Goal: Task Accomplishment & Management: Manage account settings

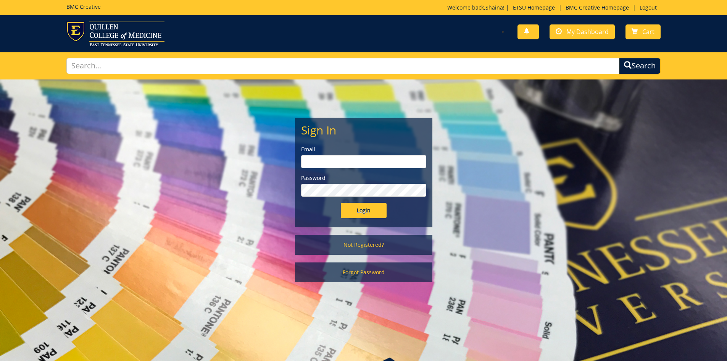
type input "[EMAIL_ADDRESS][DOMAIN_NAME]"
click at [377, 205] on input "Login" at bounding box center [364, 210] width 46 height 15
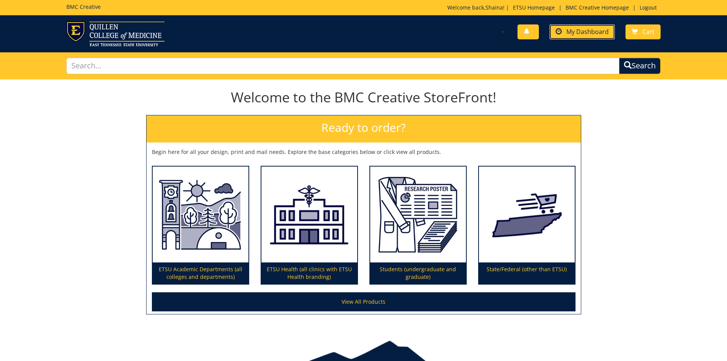
click at [594, 30] on span "My Dashboard" at bounding box center [587, 31] width 42 height 8
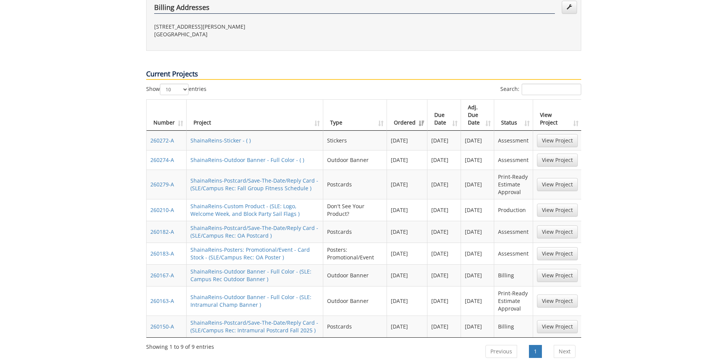
scroll to position [305, 0]
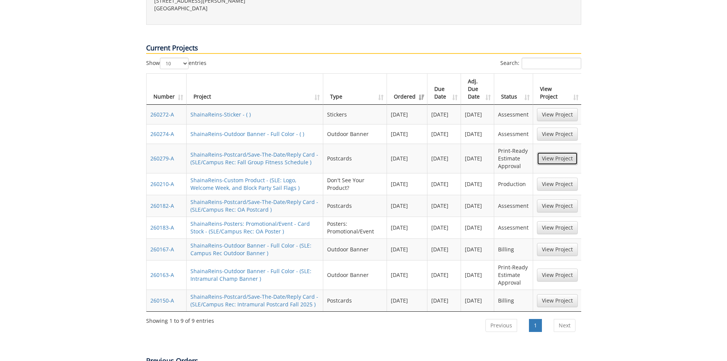
click at [566, 152] on link "View Project" at bounding box center [557, 158] width 41 height 13
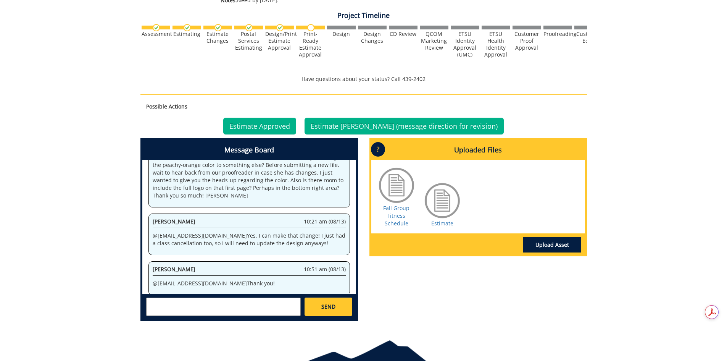
scroll to position [302, 0]
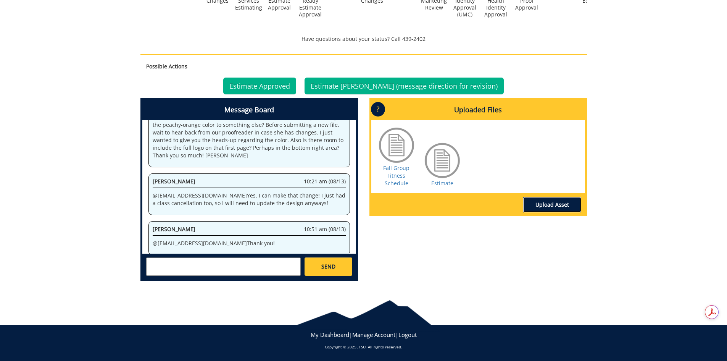
click at [534, 202] on link "Upload Asset" at bounding box center [552, 204] width 58 height 15
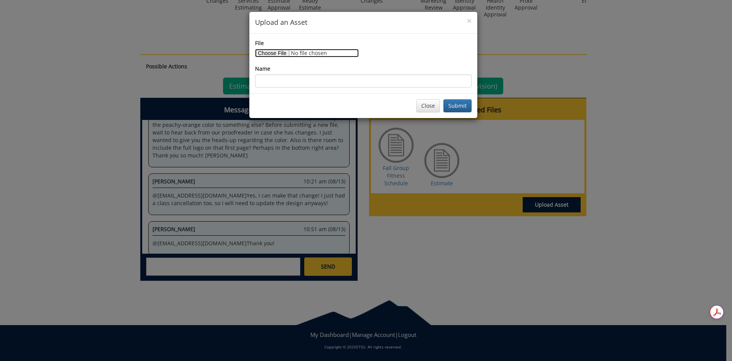
click at [275, 51] on input "File" at bounding box center [307, 53] width 104 height 8
type input "C:\fakepath\Fall 2025 Group Fitness Postcard.pdf"
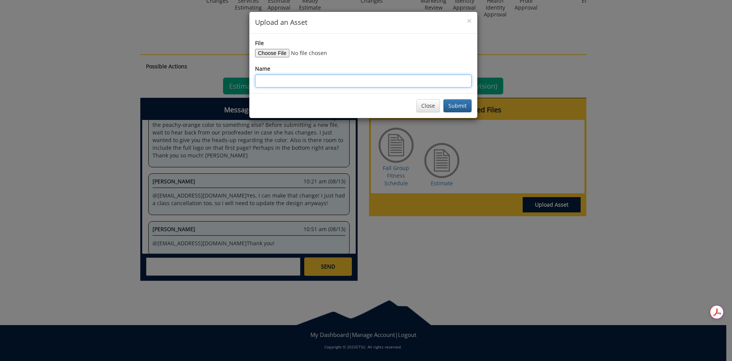
click at [414, 86] on input "Name" at bounding box center [363, 80] width 217 height 13
type input "Fall Group Fitness Postcard"
click at [458, 103] on button "Submit" at bounding box center [458, 105] width 28 height 13
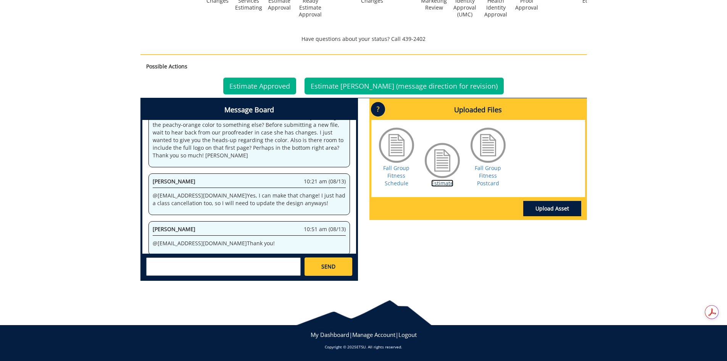
click at [438, 184] on link "Estimate" at bounding box center [442, 182] width 22 height 7
click at [290, 85] on link "Estimate Approved" at bounding box center [259, 85] width 73 height 17
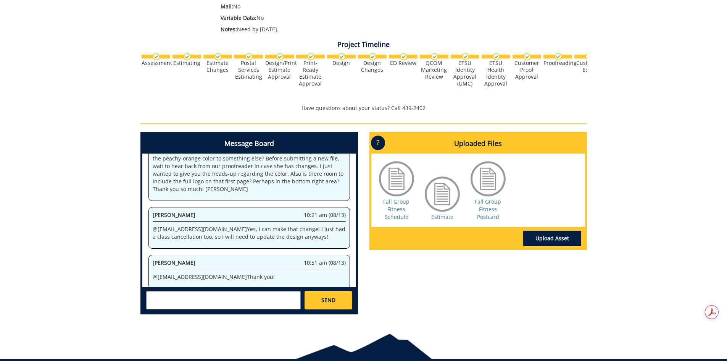
scroll to position [266, 0]
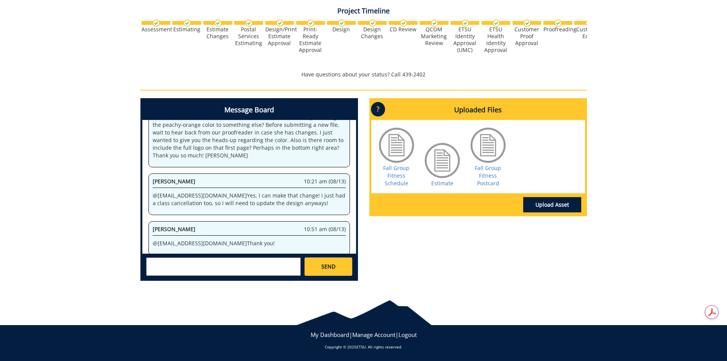
click at [207, 268] on textarea at bounding box center [223, 266] width 155 height 18
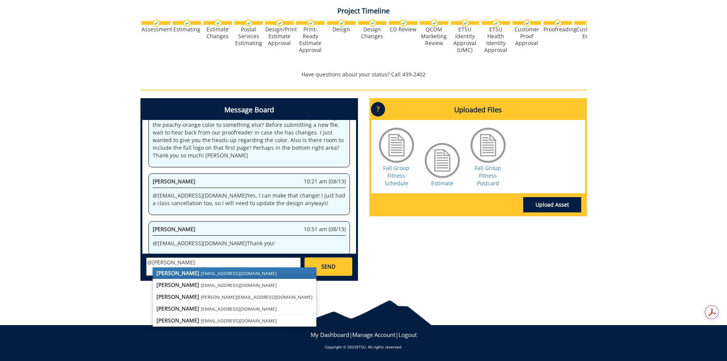
click at [209, 274] on small "[EMAIL_ADDRESS][DOMAIN_NAME]" at bounding box center [239, 273] width 76 height 6
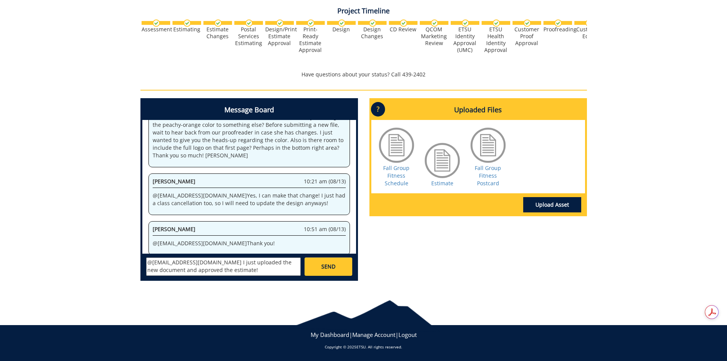
type textarea "@[EMAIL_ADDRESS][DOMAIN_NAME] I just uploaded the new document and approved the…"
click at [319, 265] on link "SEND" at bounding box center [327, 266] width 47 height 18
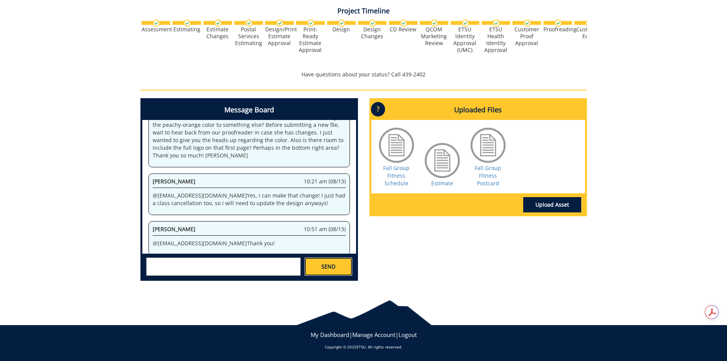
scroll to position [149, 0]
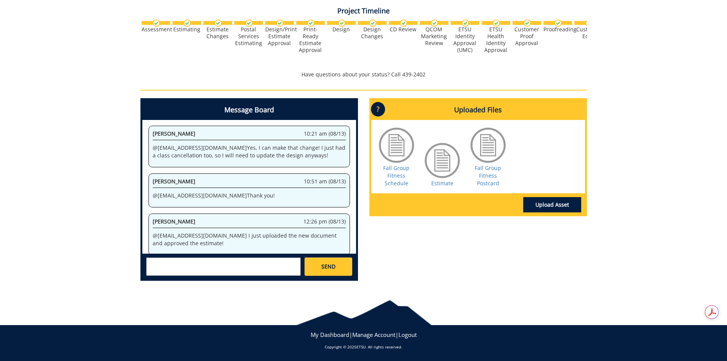
click at [402, 258] on div "Message Board System 9:45 pm (08/12) Welcome to the Project Messenger. All mess…" at bounding box center [364, 192] width 458 height 188
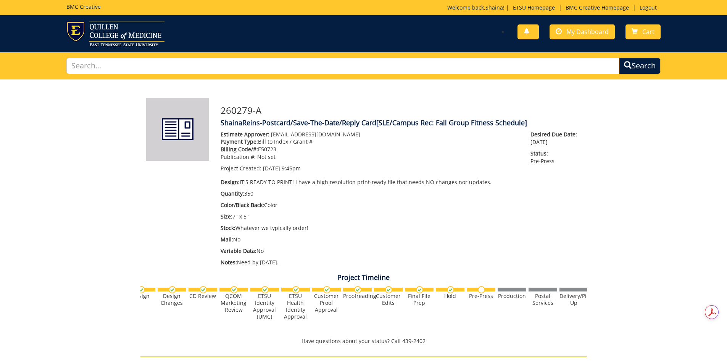
scroll to position [0, 216]
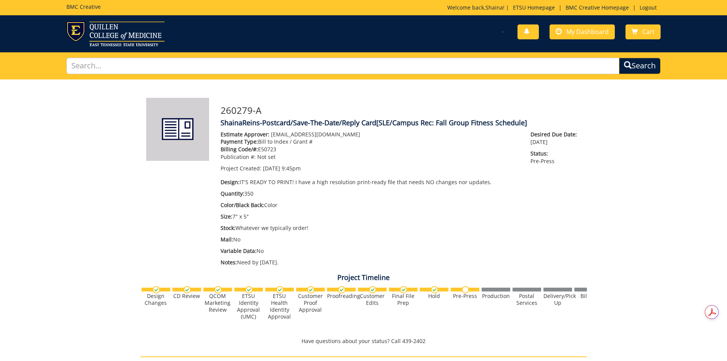
click at [675, 255] on div "260279-A ShainaReins-Postcard/Save-The-Date/Reply Card [SLE/Campus Rec: Fall Gr…" at bounding box center [363, 316] width 727 height 474
